Goal: Task Accomplishment & Management: Manage account settings

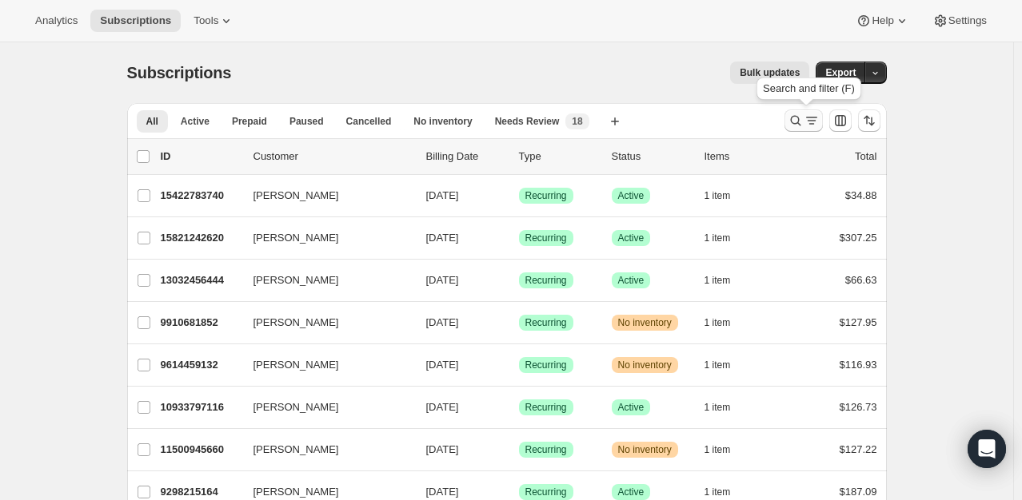
click at [819, 118] on icon "Search and filter results" at bounding box center [811, 121] width 16 height 16
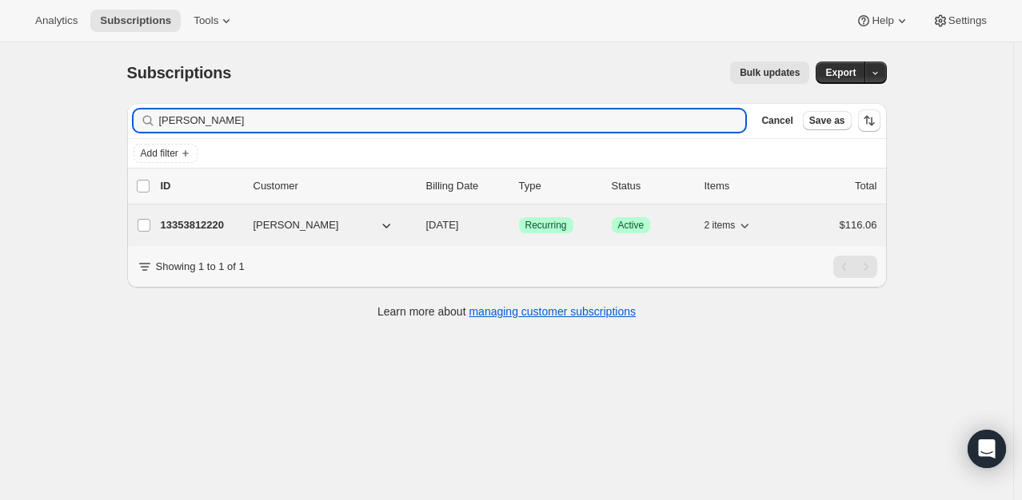
type input "[PERSON_NAME]"
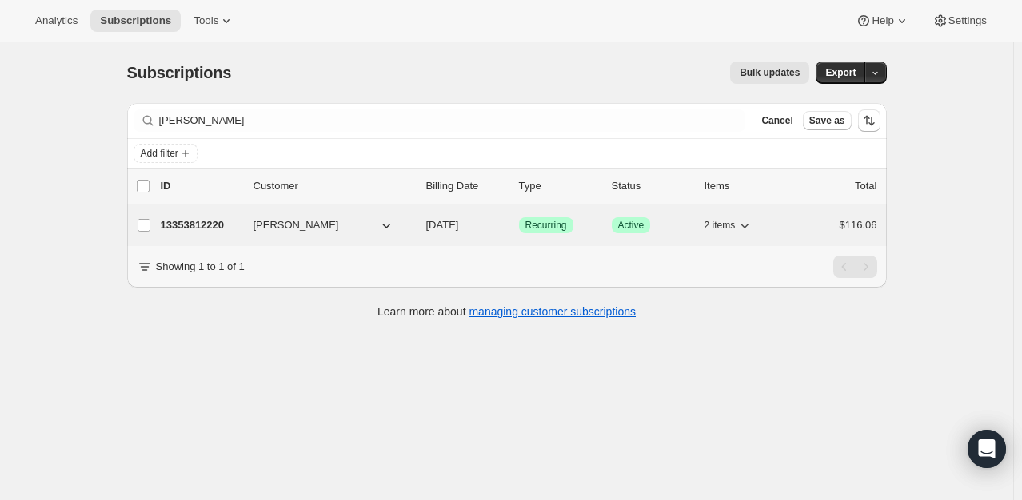
click at [204, 219] on p "13353812220" at bounding box center [201, 225] width 80 height 16
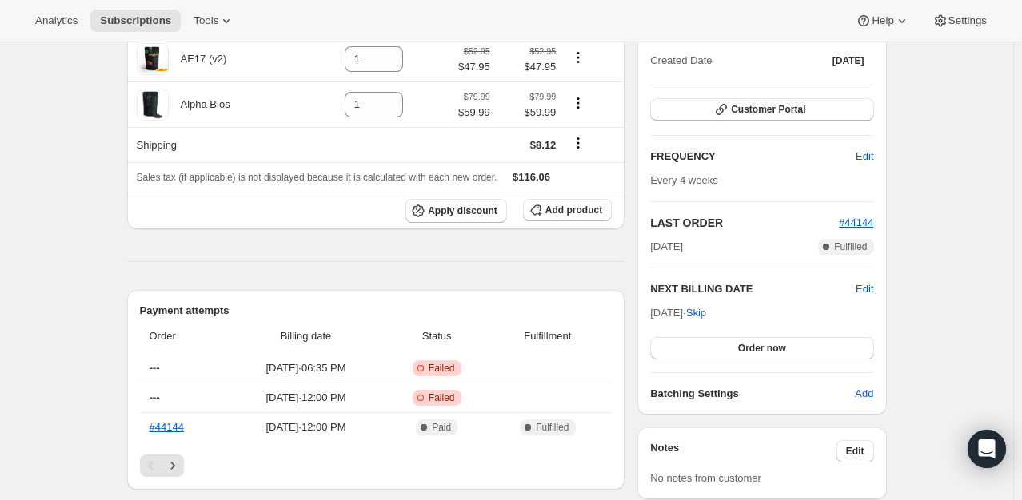
scroll to position [80, 0]
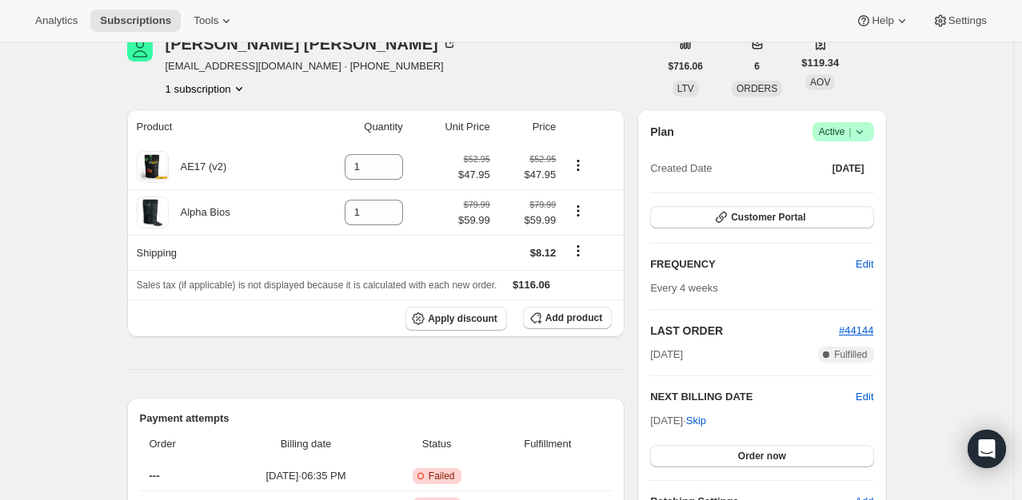
click at [854, 131] on icon at bounding box center [859, 132] width 16 height 16
click at [876, 165] on span "Pause subscription" at bounding box center [847, 163] width 88 height 12
